Goal: Information Seeking & Learning: Learn about a topic

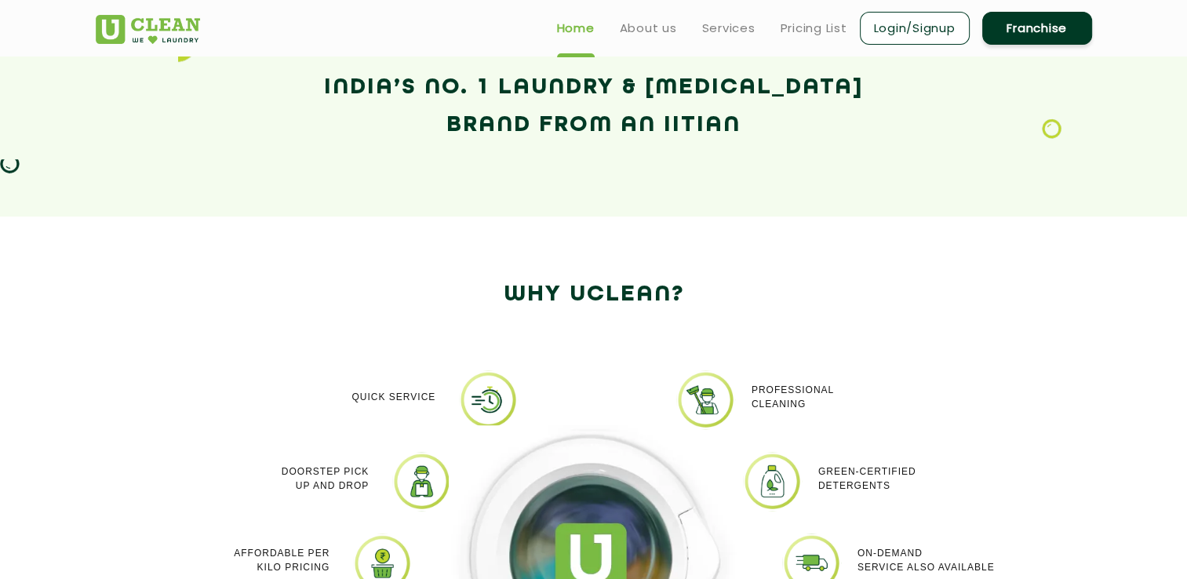
scroll to position [1020, 0]
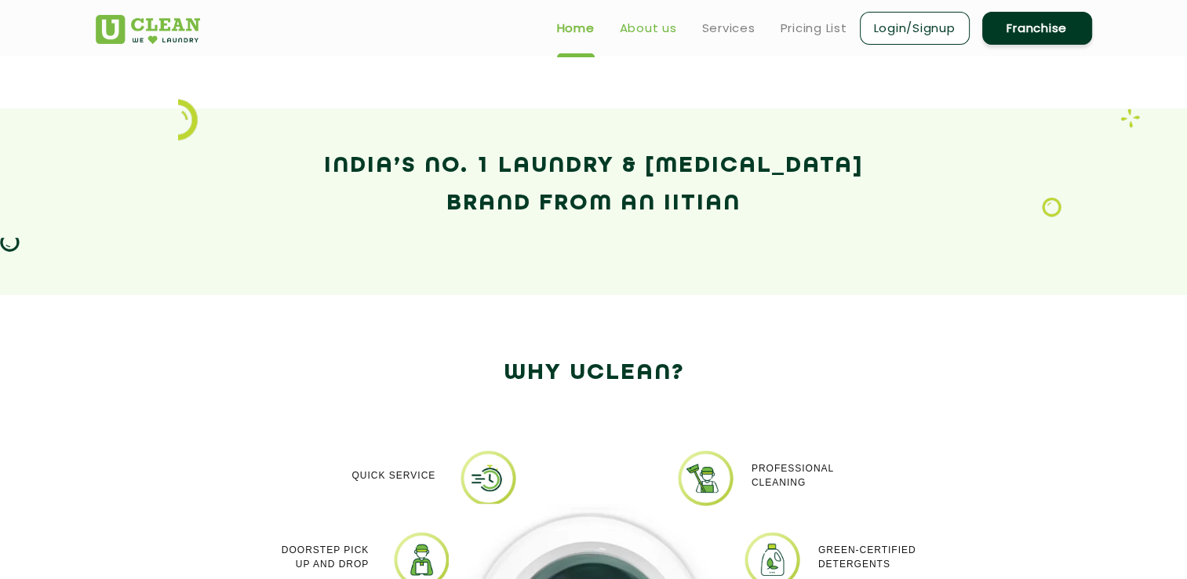
click at [656, 36] on link "About us" at bounding box center [648, 28] width 57 height 19
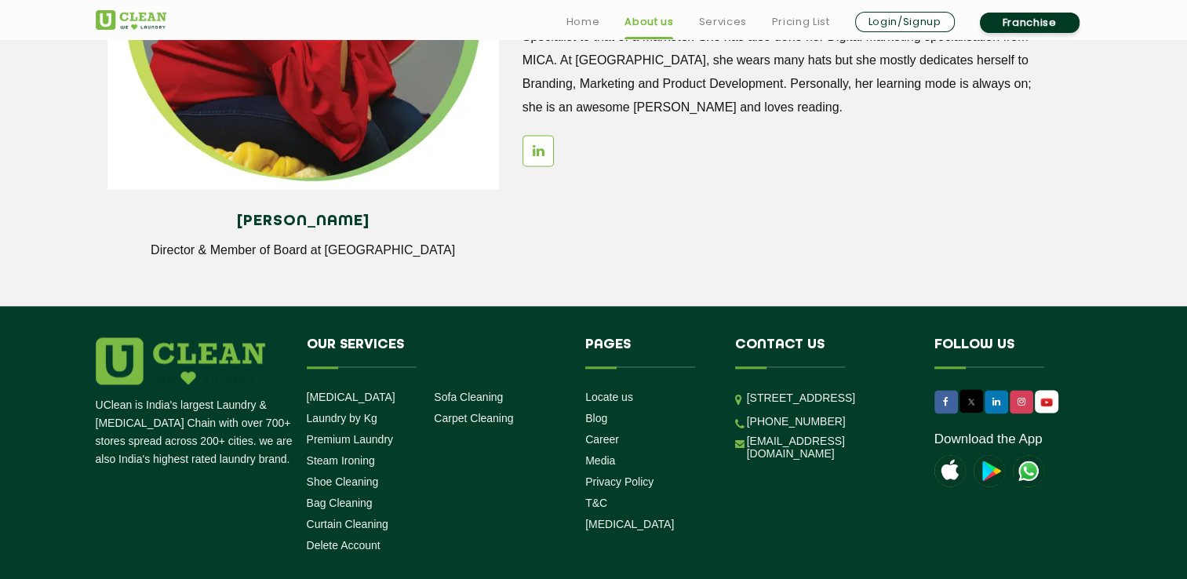
scroll to position [2225, 0]
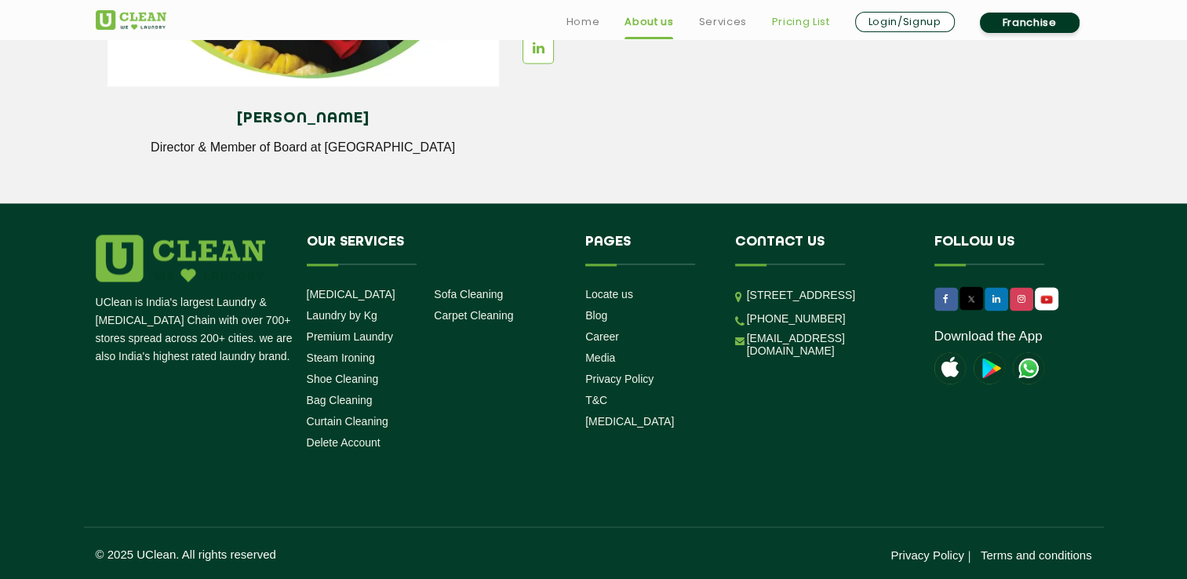
click at [800, 27] on link "Pricing List" at bounding box center [801, 22] width 58 height 19
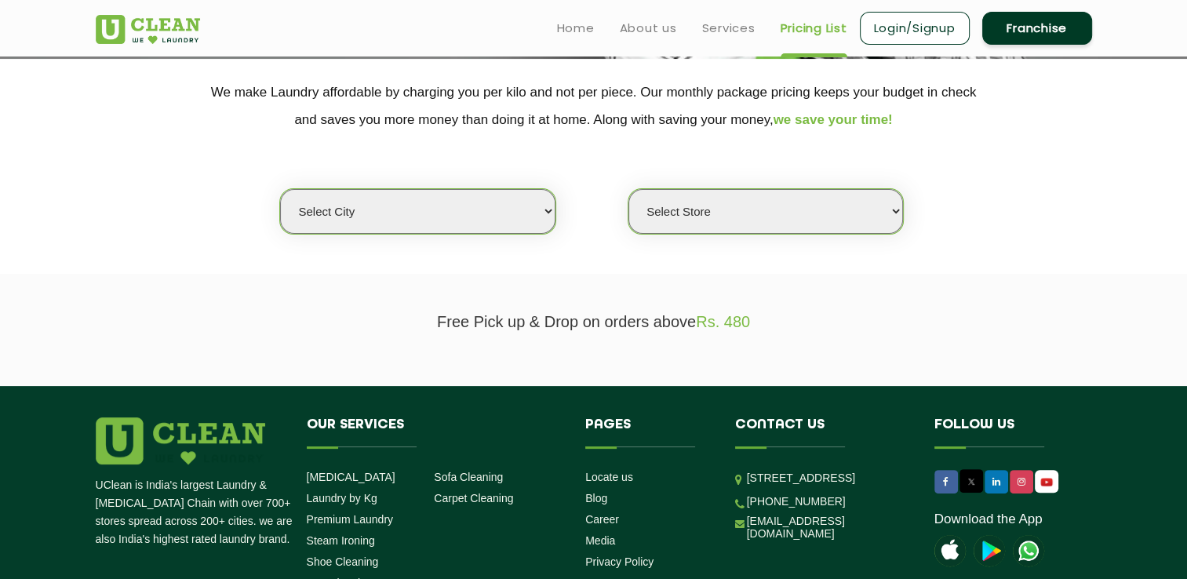
scroll to position [94, 0]
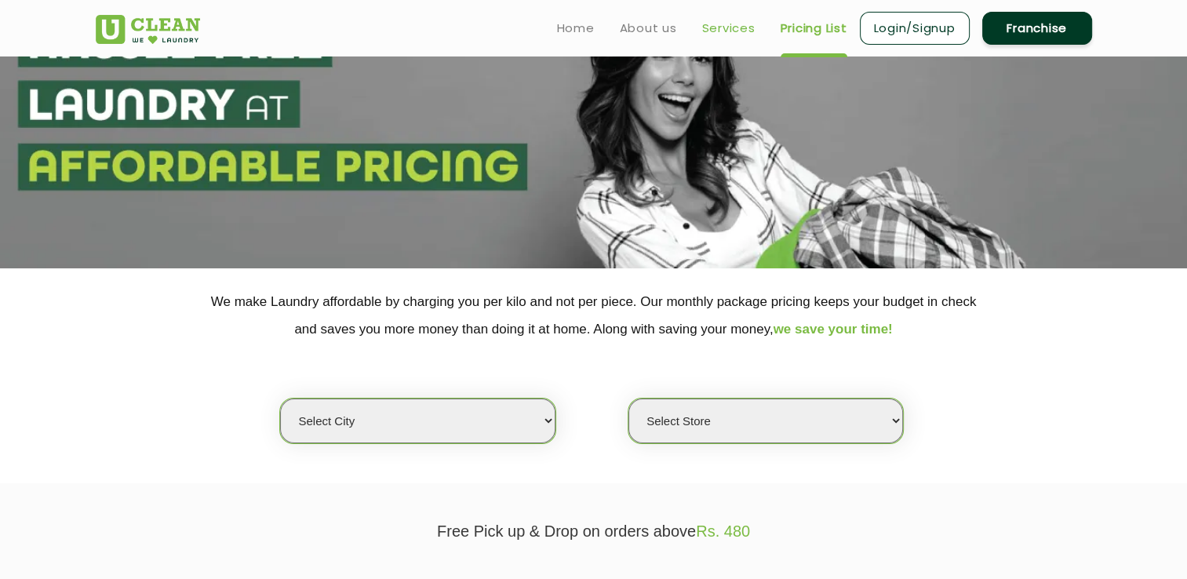
click at [715, 35] on link "Services" at bounding box center [728, 28] width 53 height 19
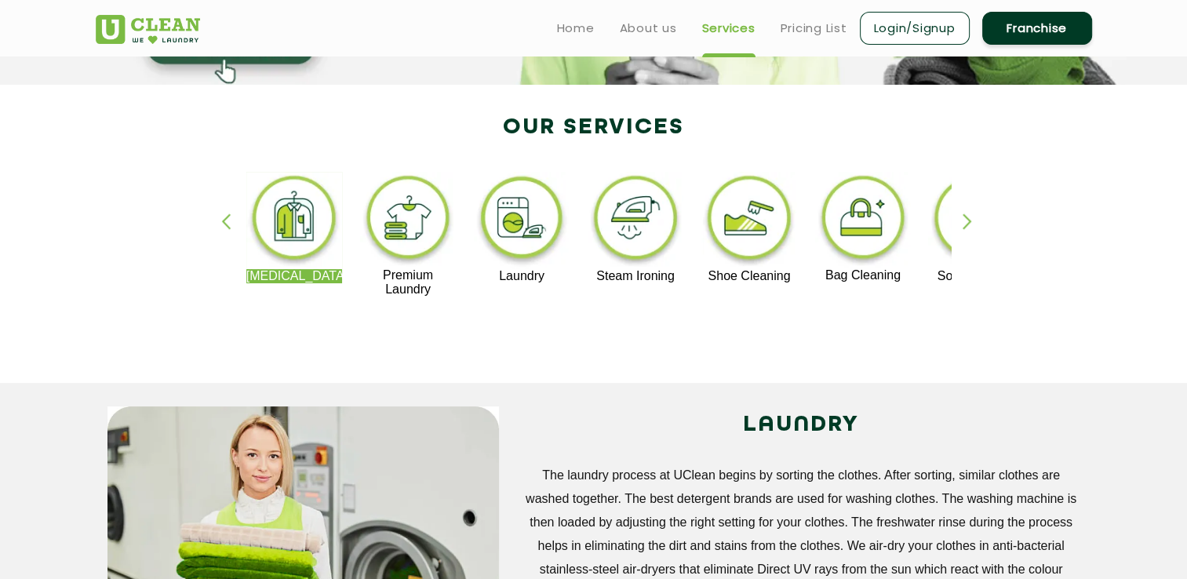
scroll to position [235, 0]
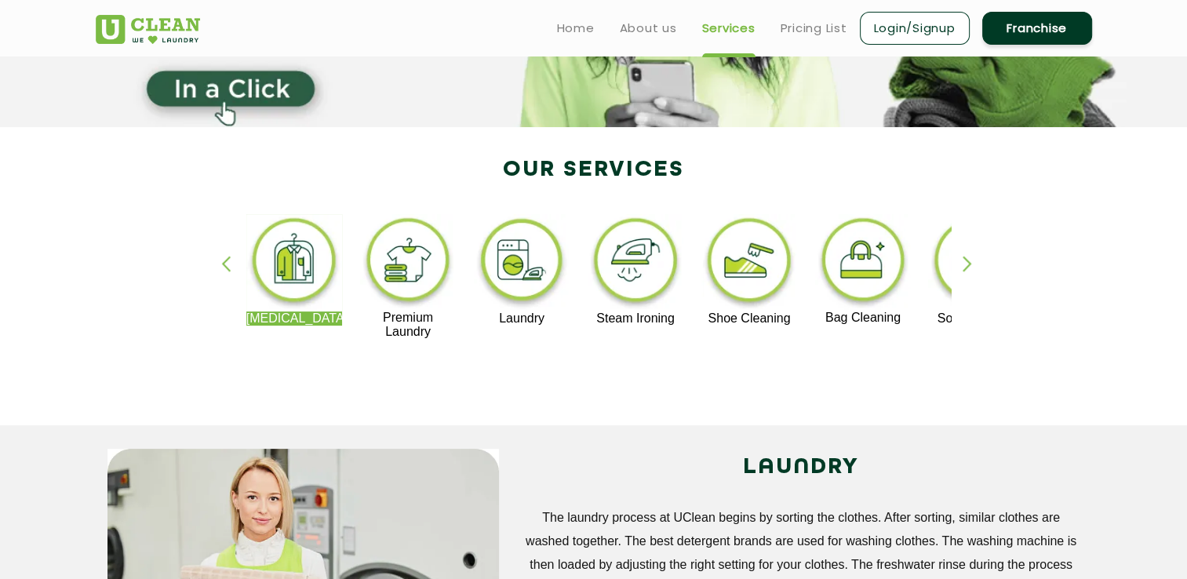
click at [754, 280] on img at bounding box center [749, 262] width 96 height 97
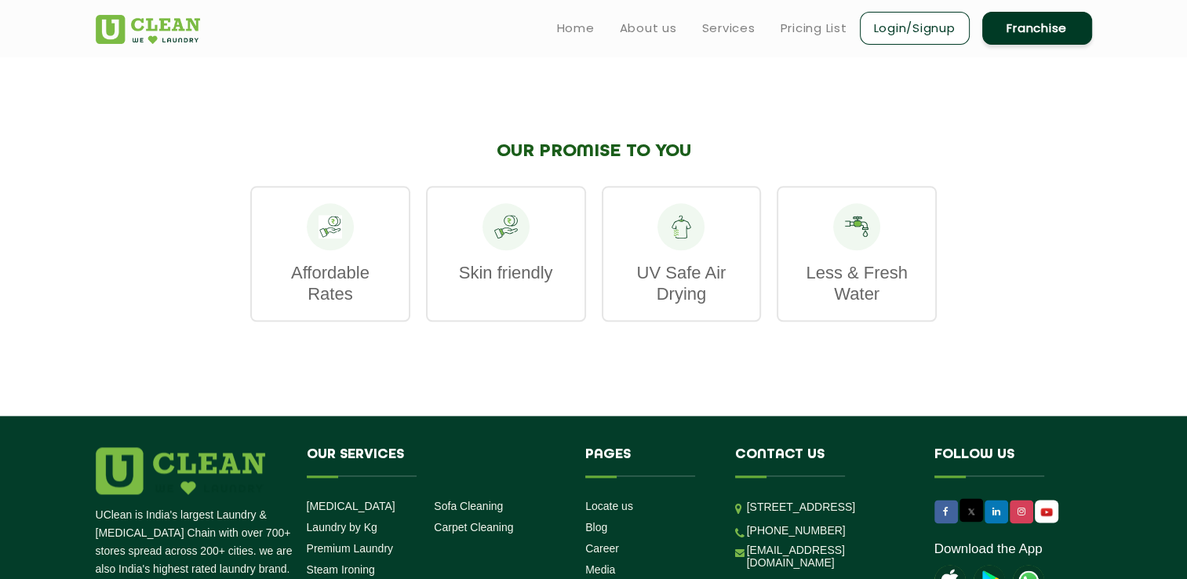
scroll to position [1770, 0]
